Goal: Task Accomplishment & Management: Manage account settings

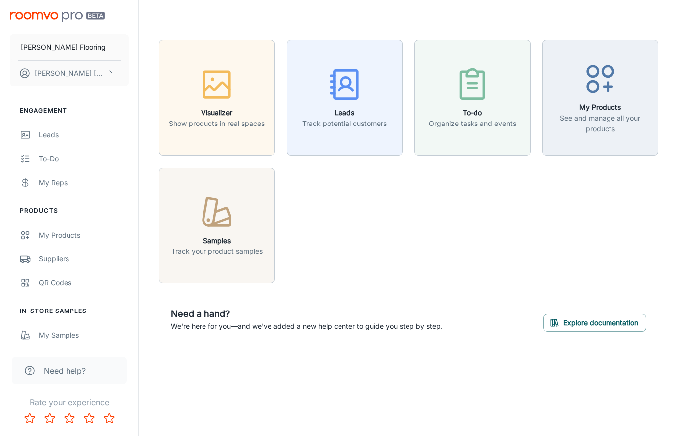
click at [336, 121] on p "Track potential customers" at bounding box center [344, 123] width 84 height 11
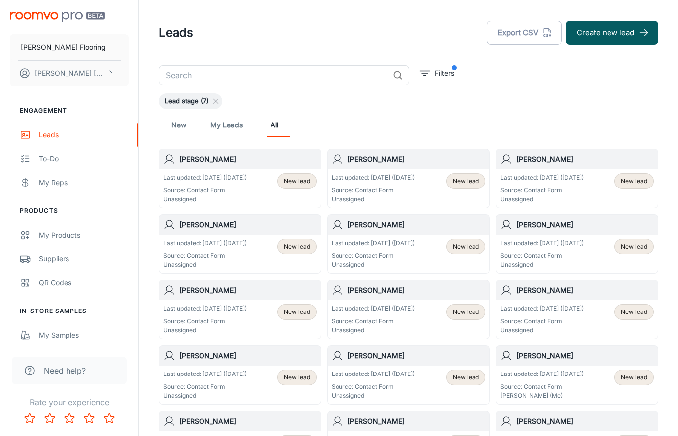
click at [241, 188] on p "Source: Contact Form" at bounding box center [204, 190] width 83 height 9
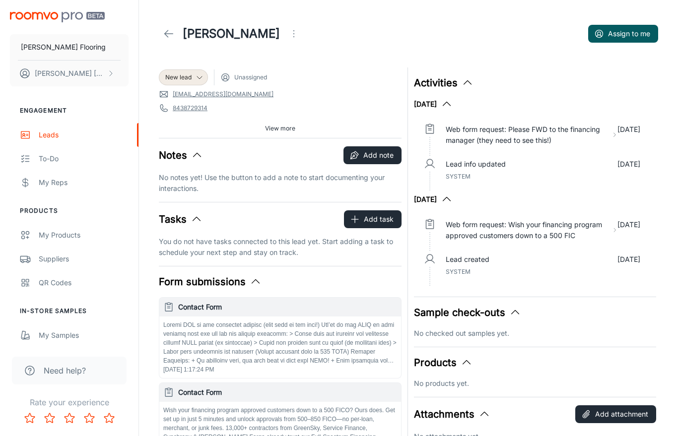
click at [176, 35] on link at bounding box center [169, 34] width 20 height 20
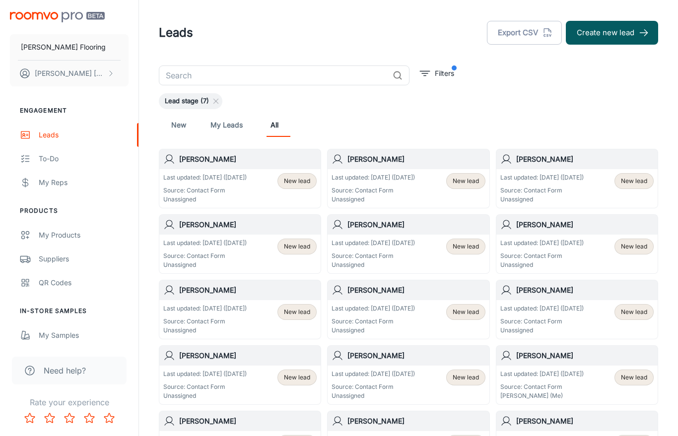
click at [423, 168] on div "[PERSON_NAME]" at bounding box center [408, 159] width 161 height 20
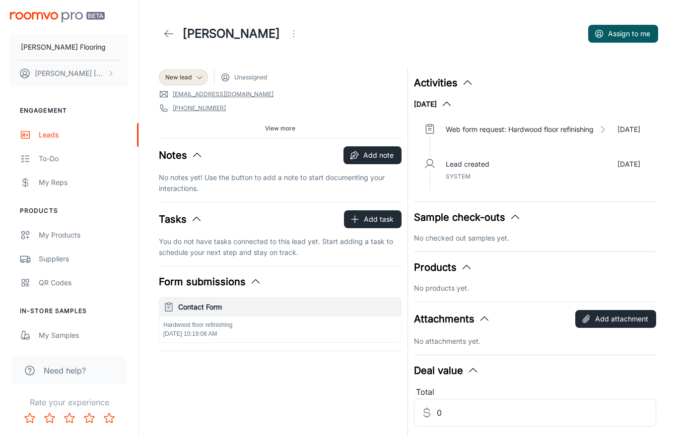
click at [168, 39] on icon at bounding box center [169, 34] width 12 height 12
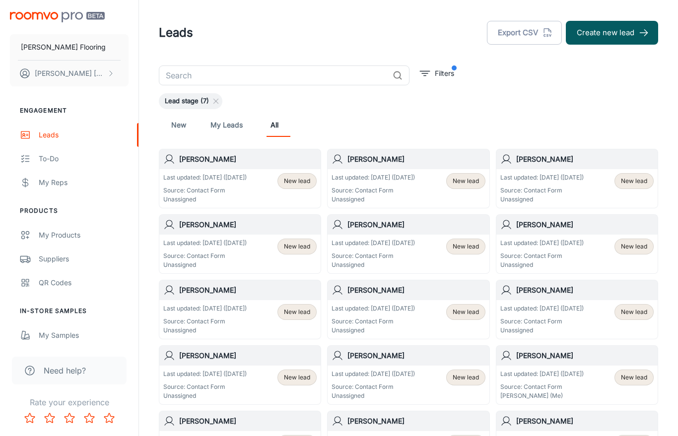
click at [592, 168] on div "[PERSON_NAME]" at bounding box center [576, 159] width 161 height 20
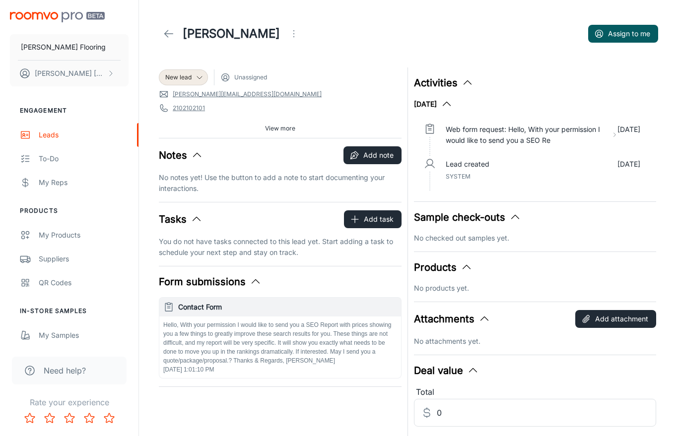
click at [169, 38] on icon at bounding box center [169, 34] width 12 height 12
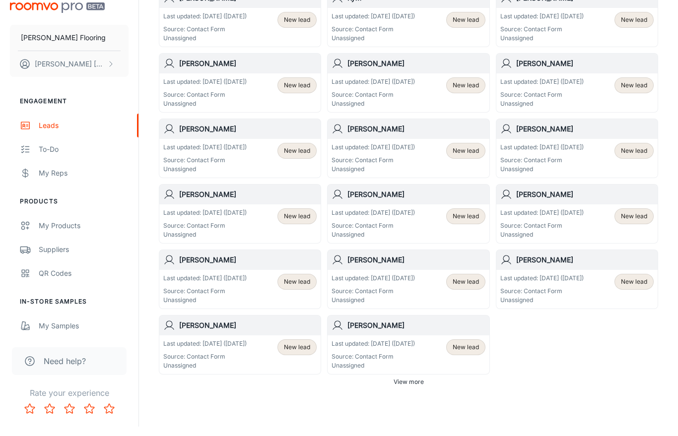
scroll to position [489, 0]
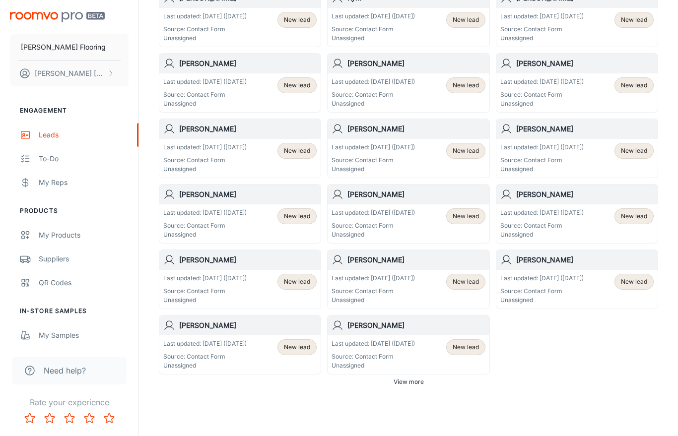
click at [240, 287] on p "Source: Contact Form" at bounding box center [204, 291] width 83 height 9
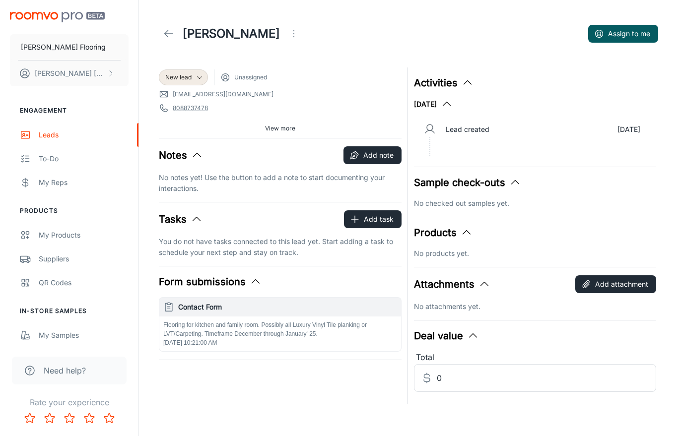
click at [172, 34] on icon at bounding box center [169, 34] width 12 height 12
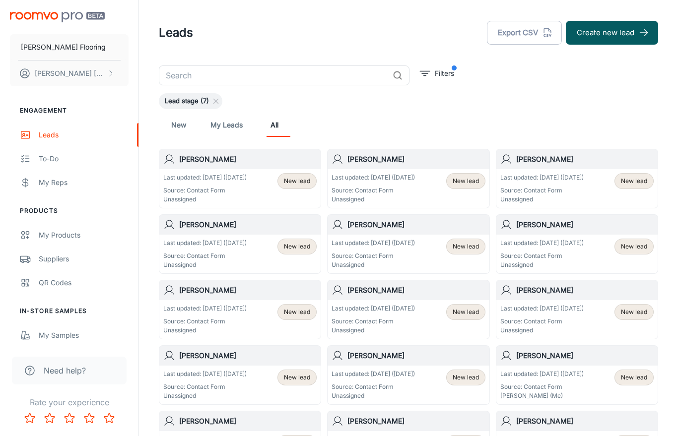
click at [47, 160] on div "To-do" at bounding box center [84, 158] width 90 height 11
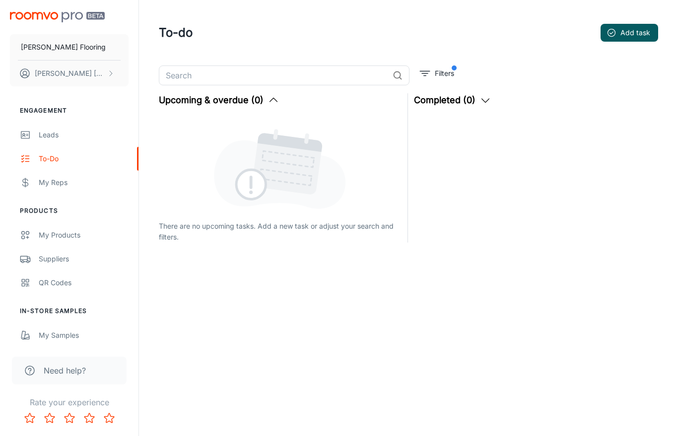
click at [51, 184] on div "My Reps" at bounding box center [84, 182] width 90 height 11
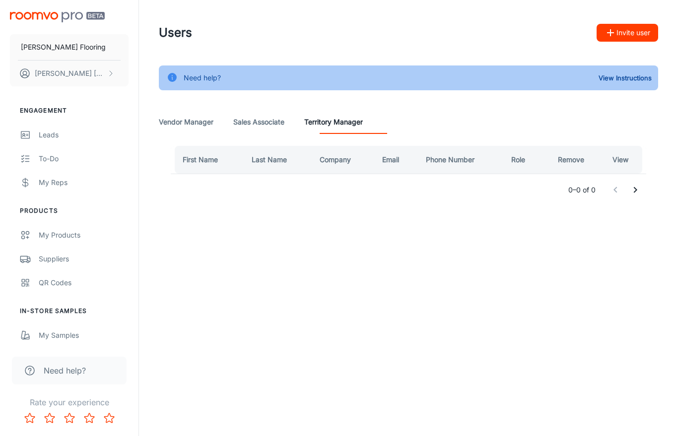
click at [68, 236] on div "My Products" at bounding box center [84, 235] width 90 height 11
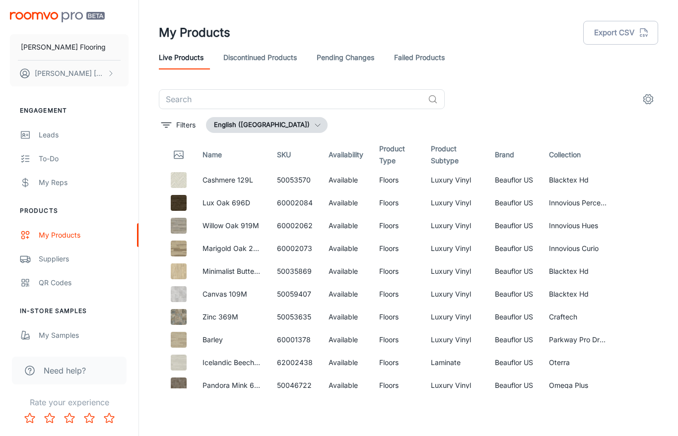
click at [59, 263] on div "Suppliers" at bounding box center [84, 259] width 90 height 11
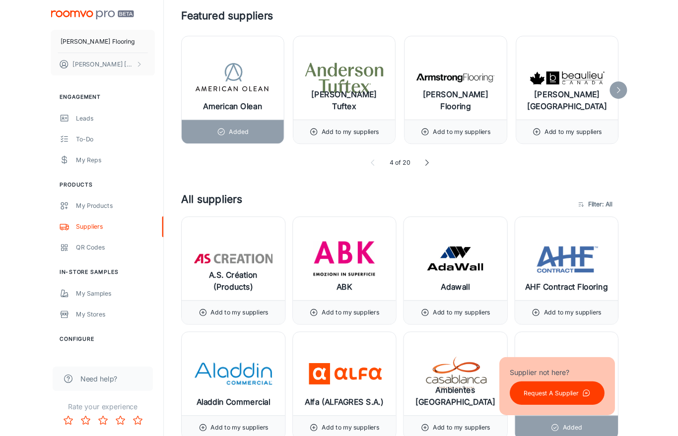
scroll to position [564, 0]
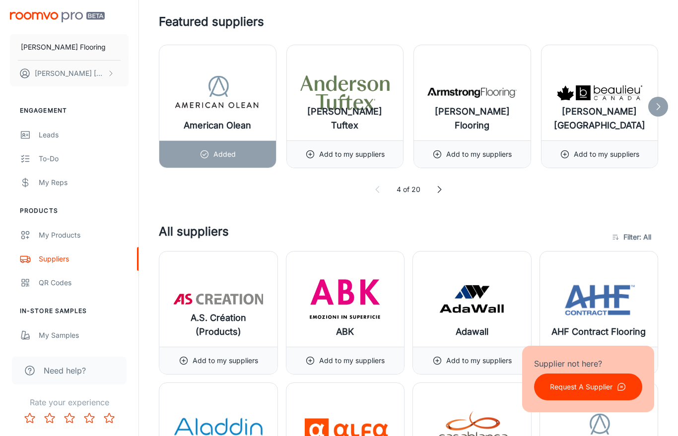
click at [439, 189] on icon at bounding box center [439, 190] width 10 height 10
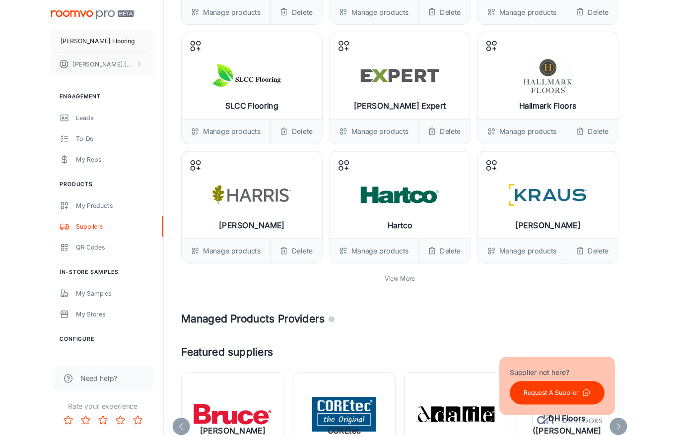
scroll to position [183, 0]
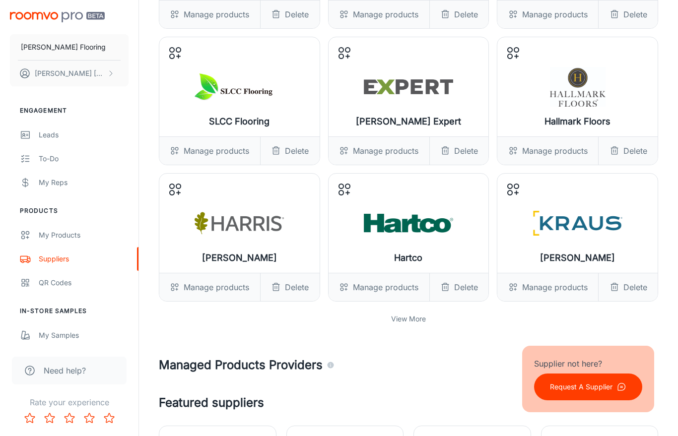
click at [410, 318] on p "View More" at bounding box center [408, 319] width 35 height 11
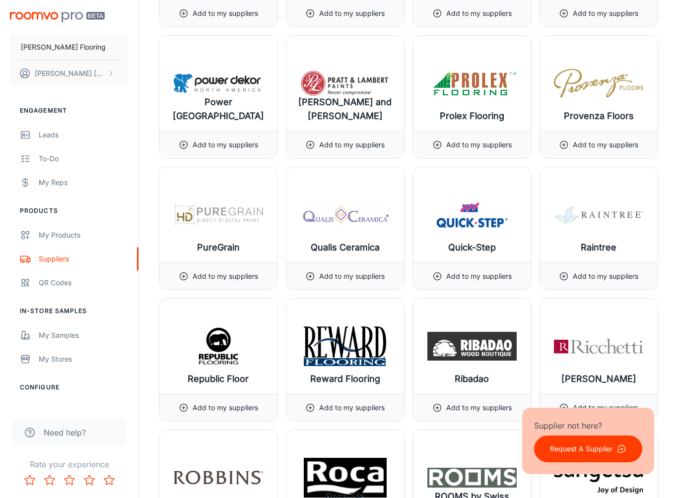
scroll to position [10242, 0]
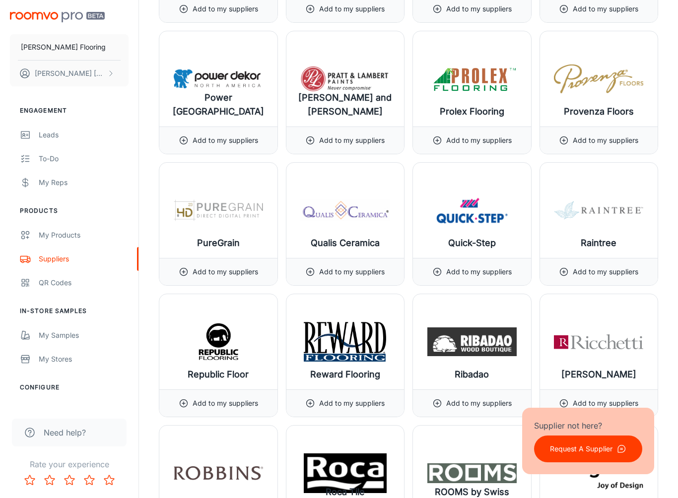
click at [440, 271] on icon at bounding box center [437, 272] width 10 height 10
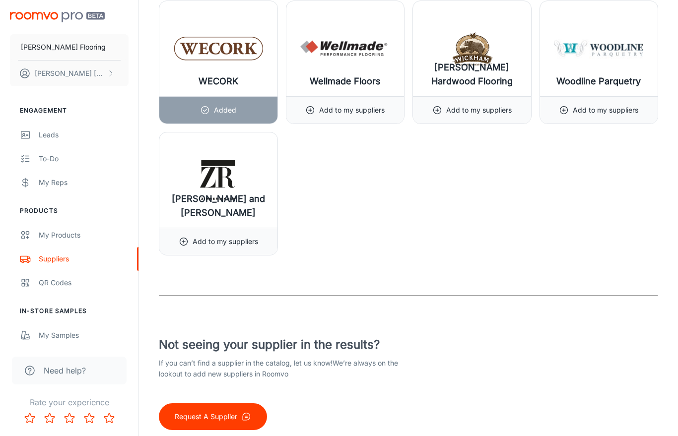
scroll to position [12508, 0]
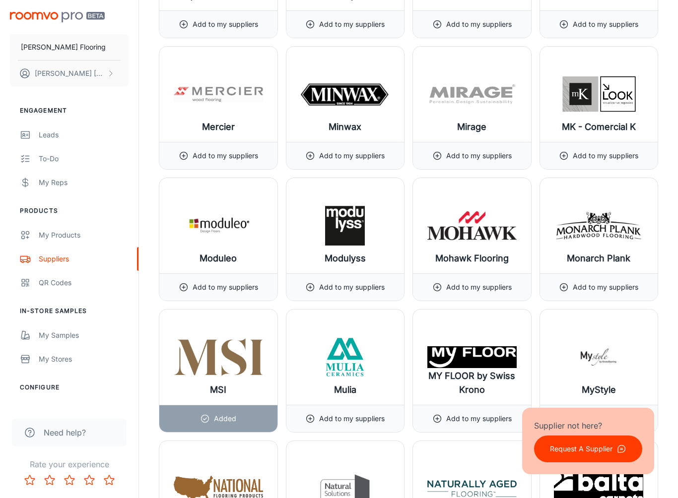
scroll to position [8652, 0]
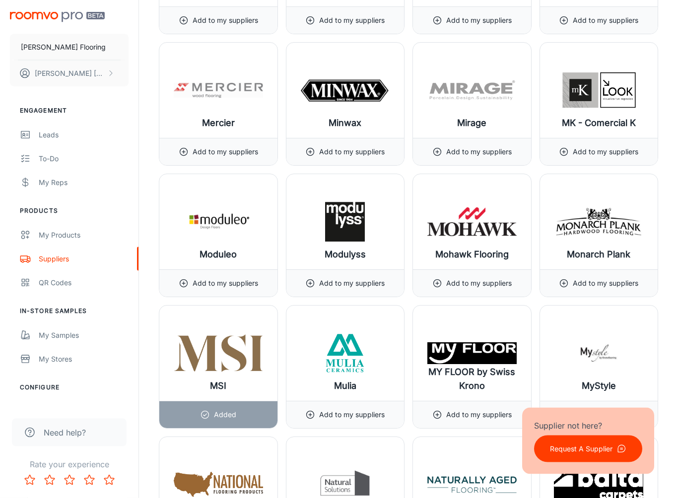
click at [556, 436] on p "Request A Supplier" at bounding box center [581, 449] width 63 height 11
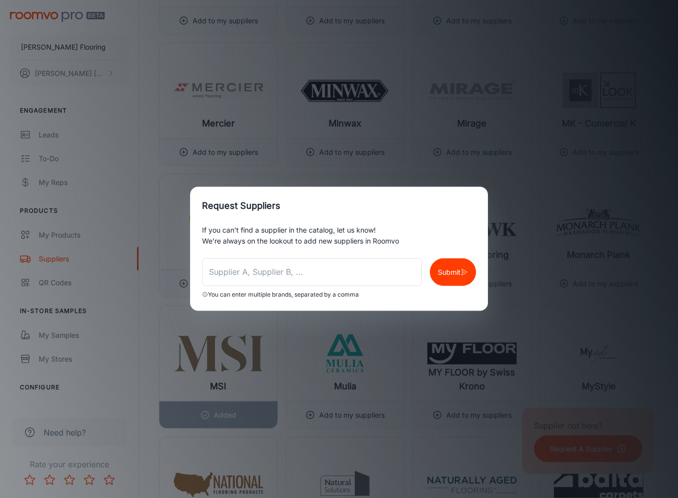
scroll to position [8653, 0]
click at [212, 272] on input "text" at bounding box center [312, 273] width 220 height 28
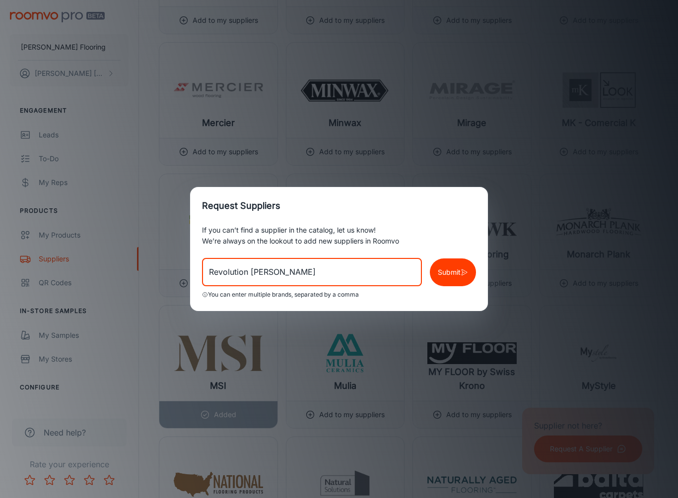
type input "Revolution [PERSON_NAME]"
click at [553, 298] on div "Request Suppliers If you can’t find a supplier in the catalog, let us know! We’…" at bounding box center [339, 249] width 678 height 498
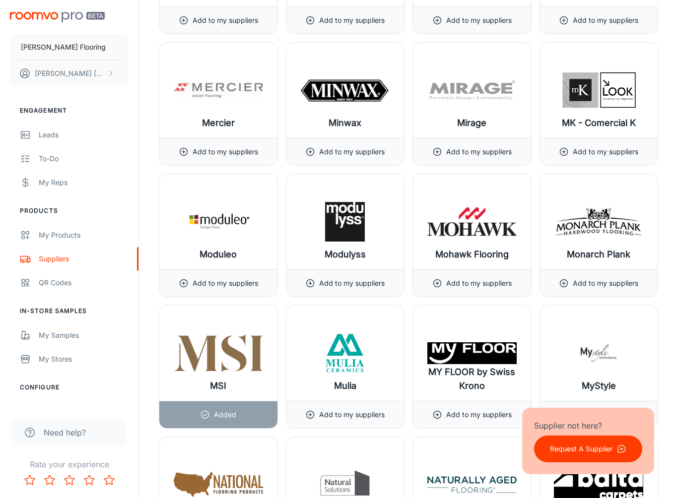
click at [581, 436] on p "Request A Supplier" at bounding box center [581, 449] width 63 height 11
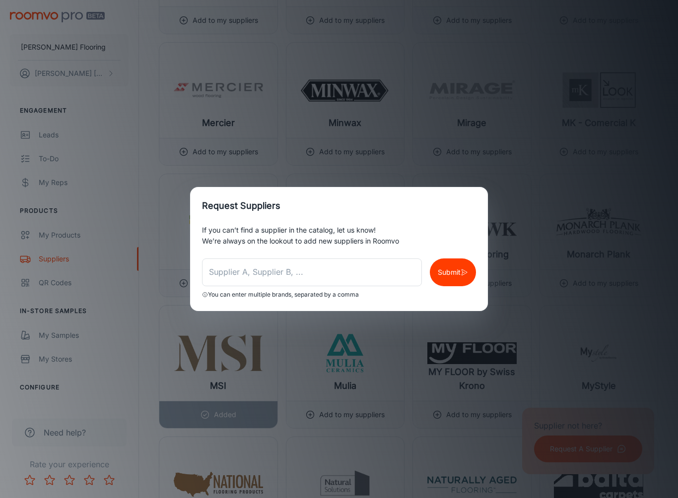
click at [216, 275] on input "text" at bounding box center [312, 273] width 220 height 28
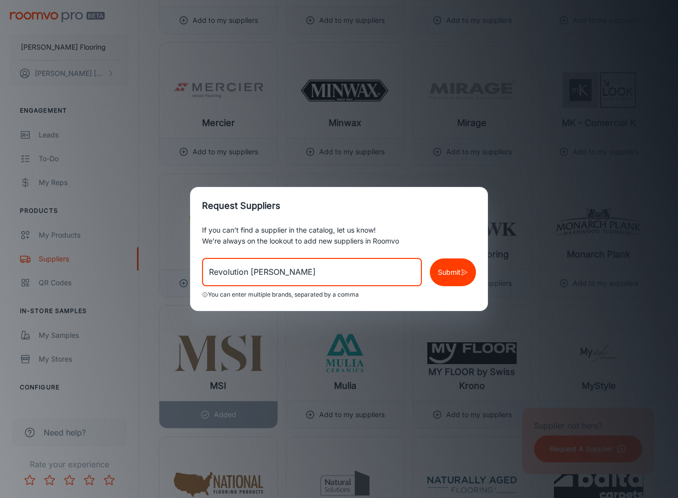
type input "Revolution [PERSON_NAME]"
click at [450, 272] on p "Submit" at bounding box center [449, 272] width 23 height 11
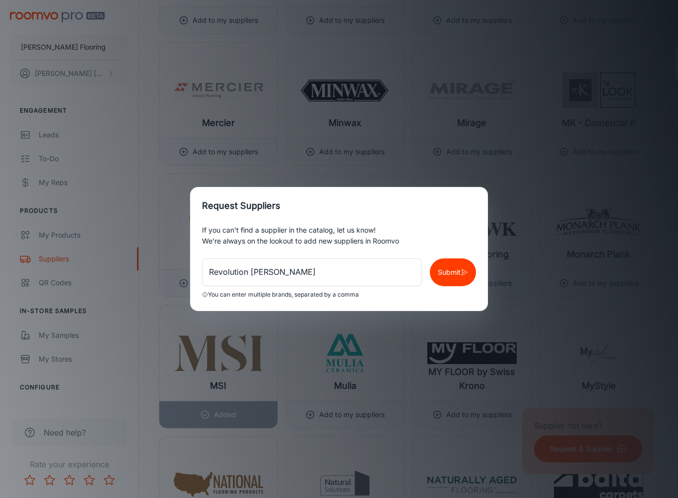
click at [544, 276] on div "Request Suppliers If you can’t find a supplier in the catalog, let us know! We’…" at bounding box center [339, 249] width 678 height 498
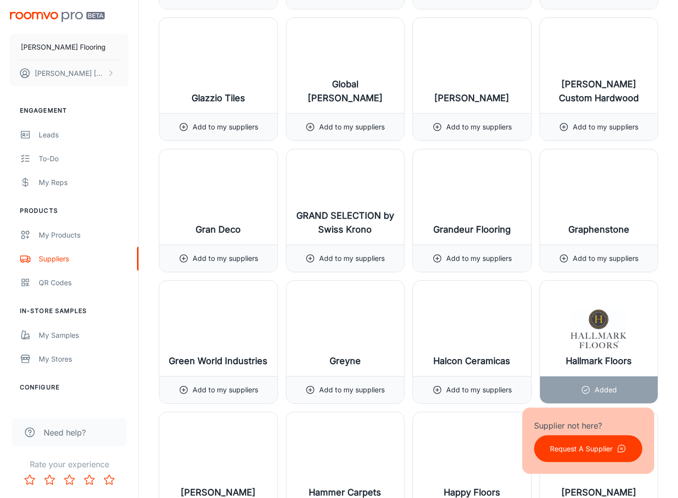
scroll to position [5915, 0]
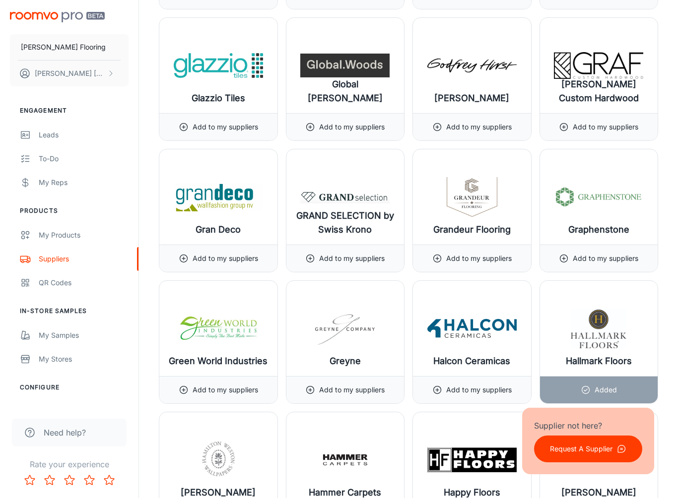
click at [436, 126] on icon at bounding box center [437, 127] width 10 height 10
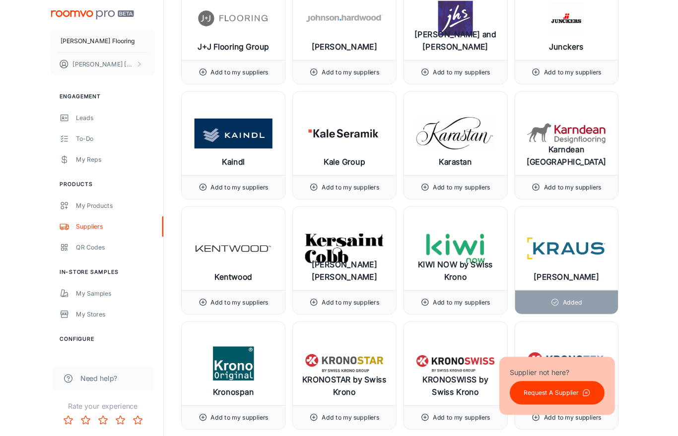
scroll to position [7013, 0]
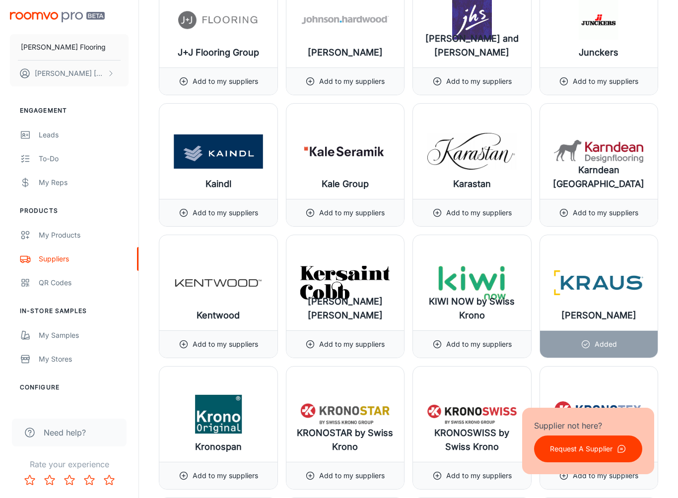
click at [57, 338] on div "My Samples" at bounding box center [84, 335] width 90 height 11
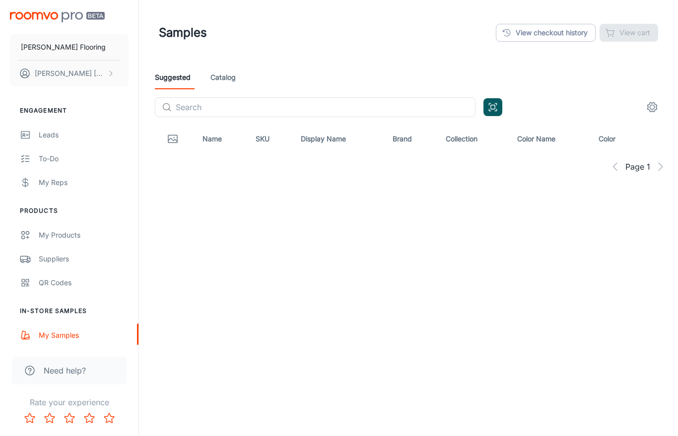
click at [60, 238] on div "My Products" at bounding box center [84, 235] width 90 height 11
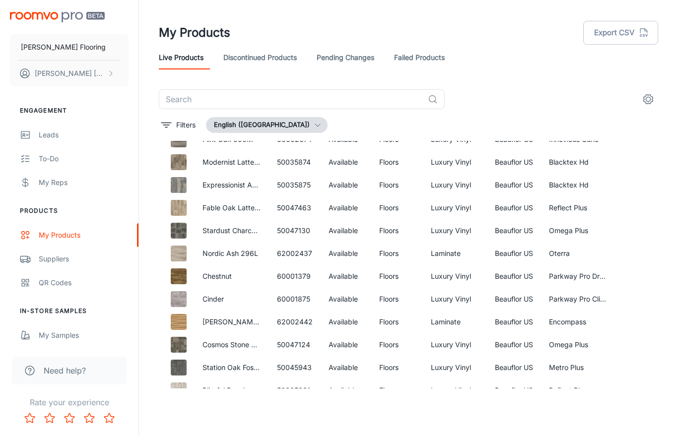
scroll to position [382, 0]
click at [639, 254] on icon "Edit" at bounding box center [644, 255] width 12 height 12
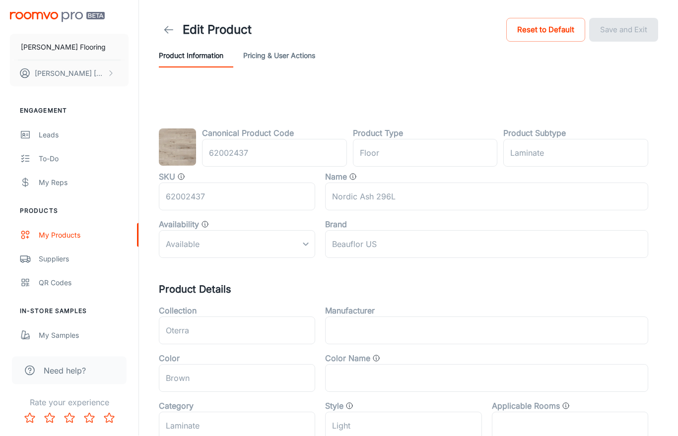
scroll to position [4, 0]
click at [167, 27] on icon at bounding box center [169, 29] width 12 height 12
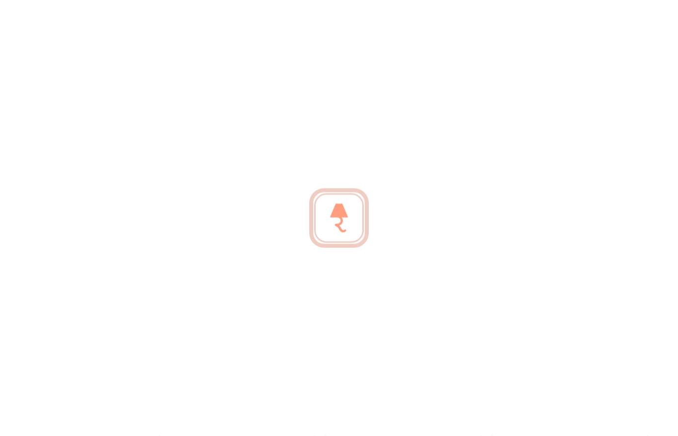
scroll to position [5, 0]
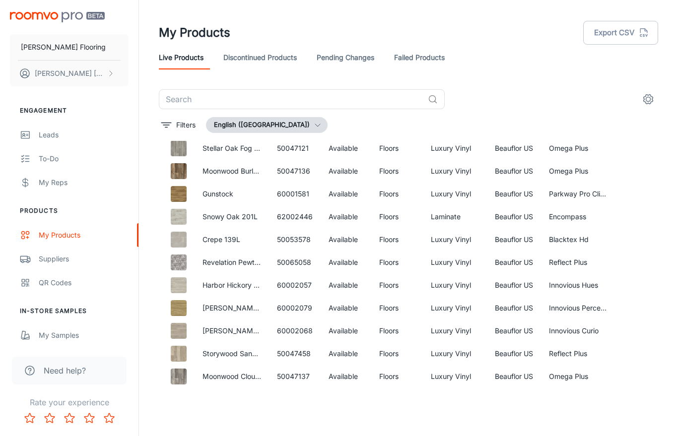
scroll to position [1972, 0]
click at [262, 59] on link "Discontinued Products" at bounding box center [259, 58] width 73 height 24
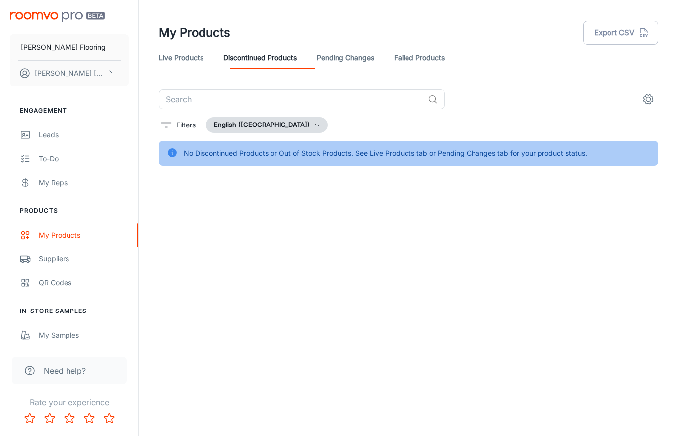
click at [370, 57] on link "Pending Changes" at bounding box center [346, 58] width 58 height 24
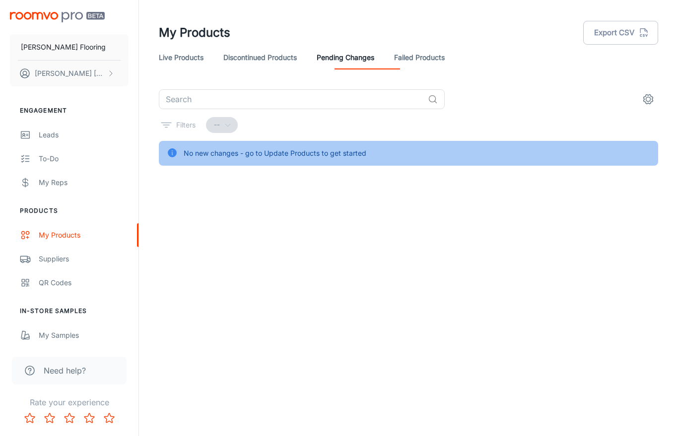
click at [64, 237] on div "My Products" at bounding box center [84, 235] width 90 height 11
click at [181, 60] on link "Live Products" at bounding box center [181, 58] width 45 height 24
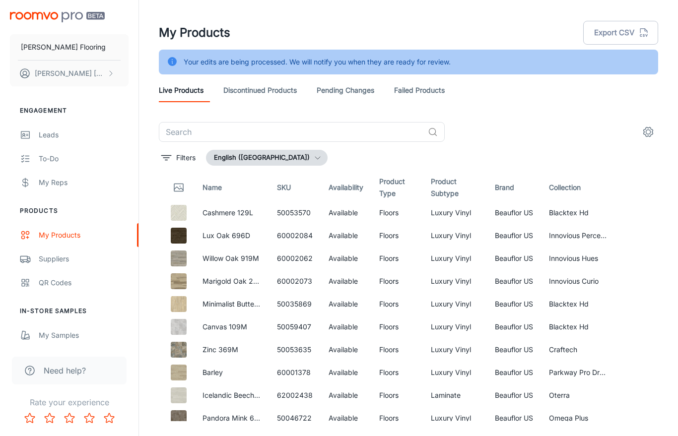
click at [184, 78] on link "Live Products" at bounding box center [181, 90] width 45 height 24
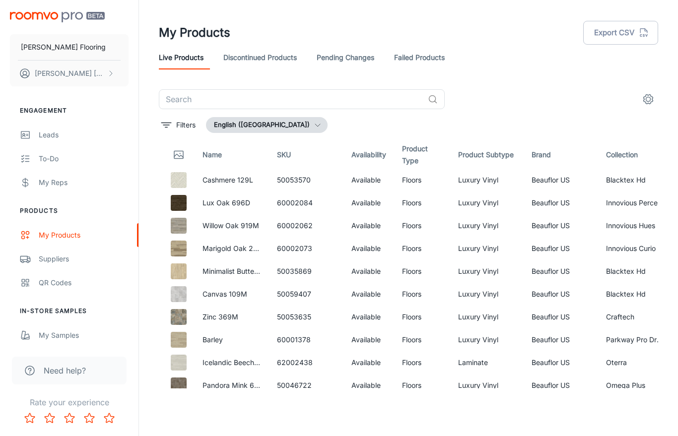
click at [205, 343] on link "Barley" at bounding box center [212, 340] width 20 height 8
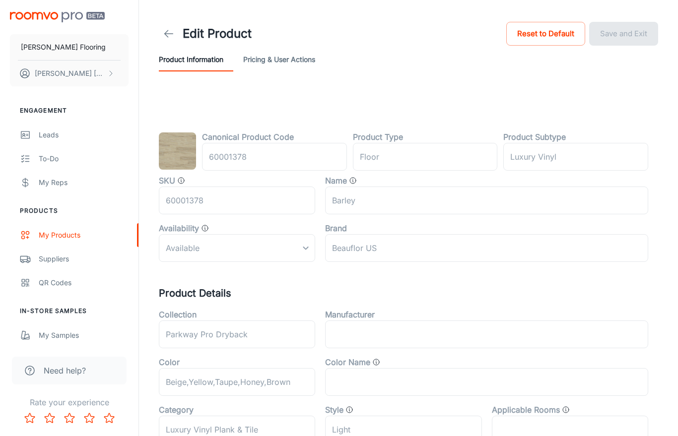
click at [282, 60] on button "Pricing & User Actions" at bounding box center [279, 60] width 72 height 24
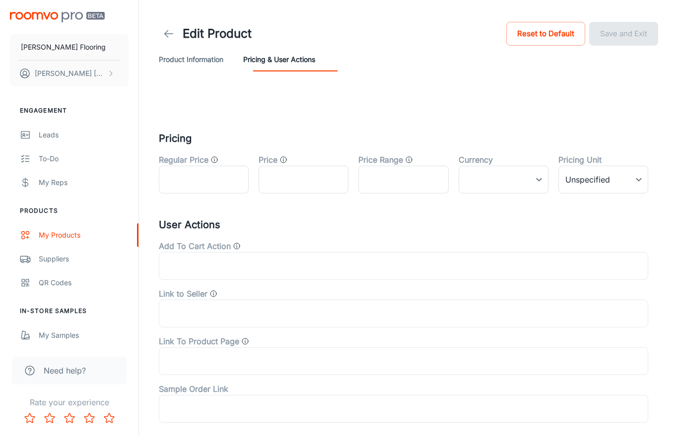
click at [111, 76] on icon "button" at bounding box center [111, 73] width 8 height 8
click at [110, 131] on div at bounding box center [339, 218] width 678 height 436
click at [116, 72] on button "[PERSON_NAME]" at bounding box center [69, 74] width 119 height 26
click at [146, 74] on li "User Profile" at bounding box center [155, 73] width 53 height 17
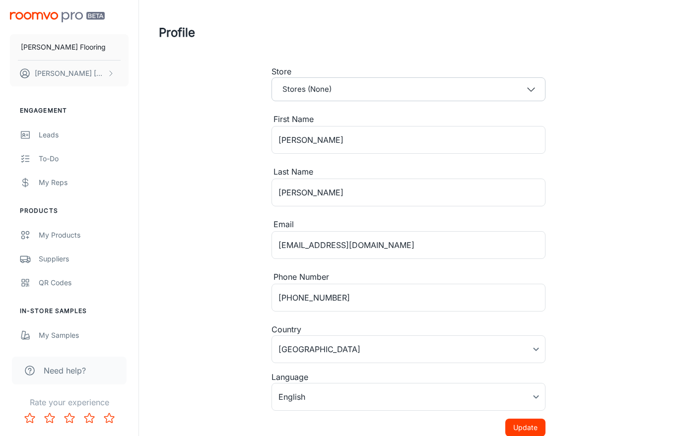
click at [531, 91] on polyline "button" at bounding box center [531, 89] width 7 height 3
click at [323, 118] on span "Sturbridge - [STREET_ADDRESS]" at bounding box center [343, 117] width 124 height 12
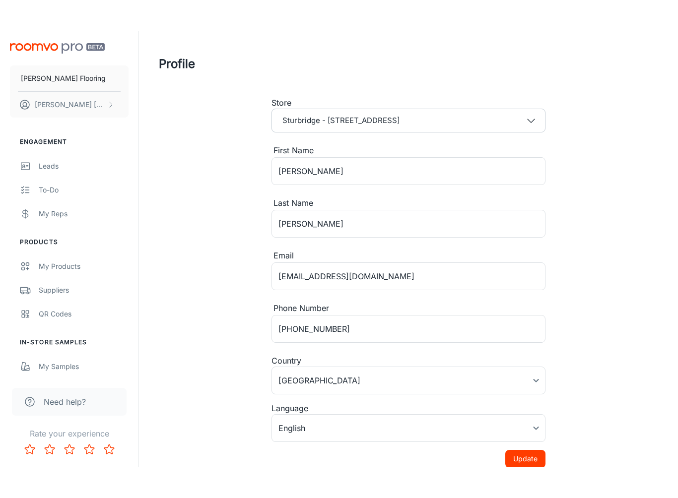
scroll to position [10, 0]
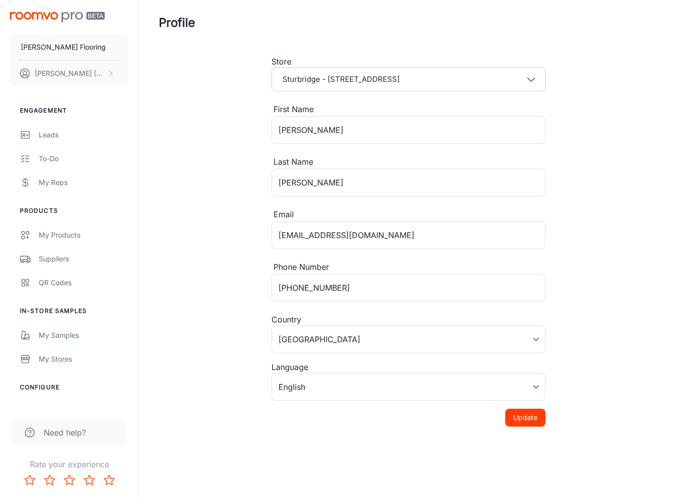
click at [521, 417] on button "Update" at bounding box center [525, 418] width 40 height 18
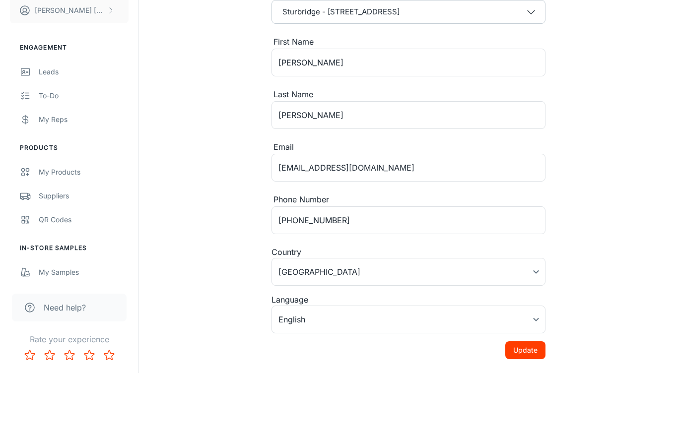
scroll to position [72, 0]
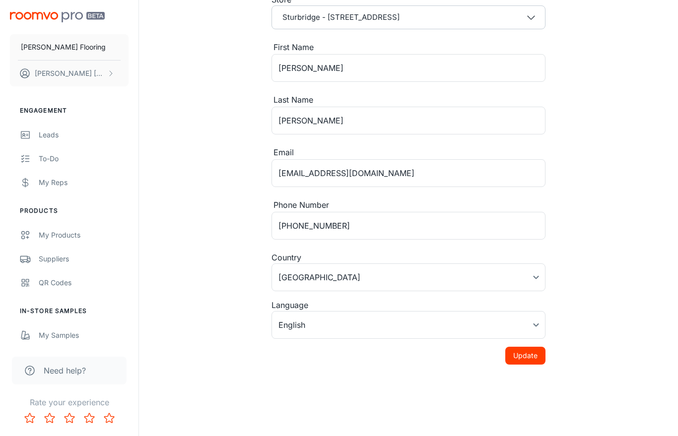
click at [51, 421] on icon "Rate 2 star" at bounding box center [50, 418] width 12 height 12
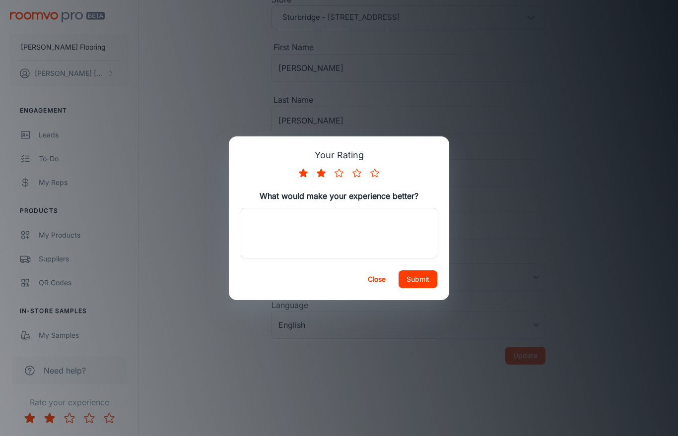
click at [418, 276] on button "Submit" at bounding box center [418, 279] width 39 height 18
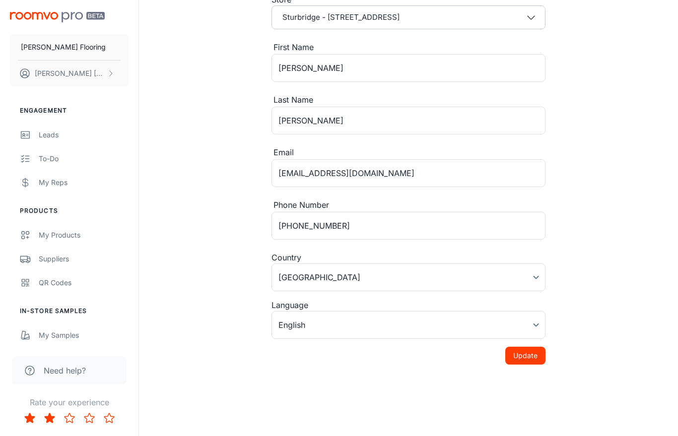
click at [522, 355] on button "Update" at bounding box center [525, 356] width 40 height 18
click at [52, 49] on p "[PERSON_NAME] Flooring" at bounding box center [63, 47] width 85 height 11
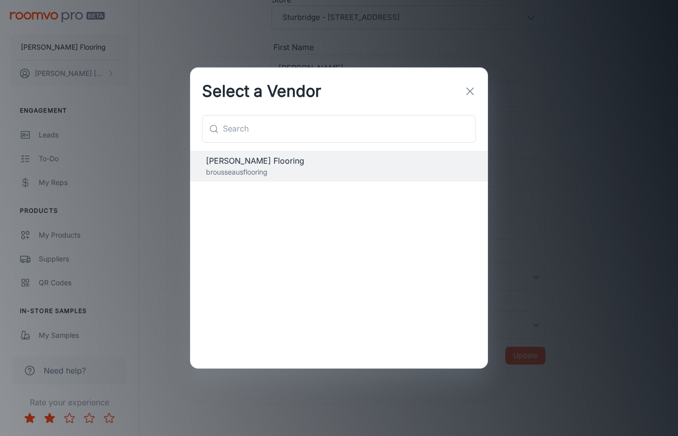
click at [470, 91] on line "button" at bounding box center [470, 91] width 7 height 7
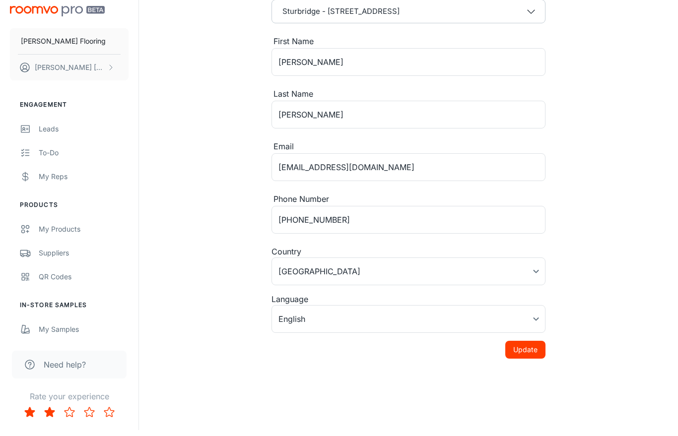
scroll to position [0, 0]
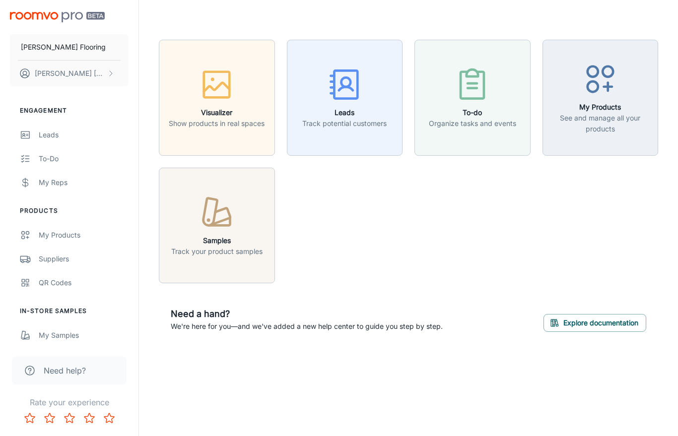
click at [606, 110] on h6 "My Products" at bounding box center [600, 107] width 103 height 11
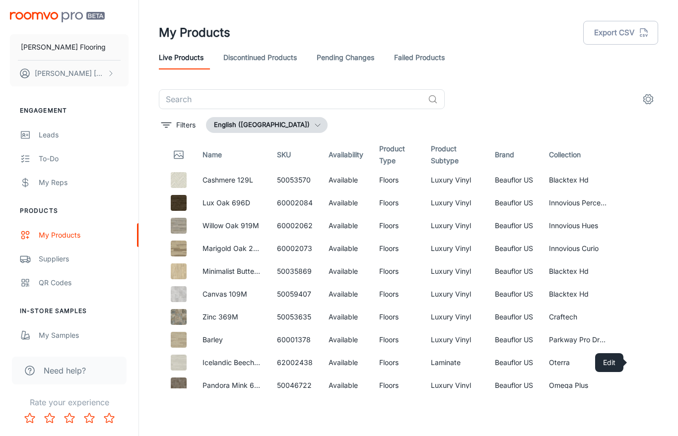
click at [640, 364] on icon "Edit" at bounding box center [644, 362] width 8 height 8
